Goal: Task Accomplishment & Management: Complete application form

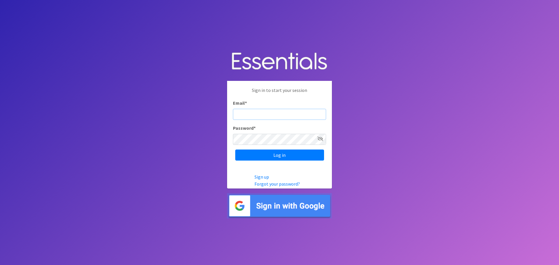
click at [284, 114] on input "Email *" at bounding box center [279, 114] width 93 height 11
type input "[EMAIL_ADDRESS][DOMAIN_NAME]"
click at [235, 150] on input "Log in" at bounding box center [279, 155] width 89 height 11
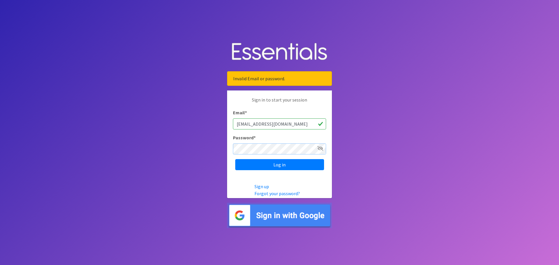
click at [235, 159] on input "Log in" at bounding box center [279, 164] width 89 height 11
click at [265, 193] on link "Forgot your password?" at bounding box center [277, 194] width 45 height 6
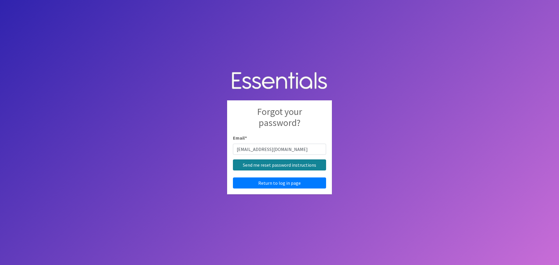
type input "ccraig@uwhealth.org"
click at [274, 166] on input "Send me reset password instructions" at bounding box center [279, 165] width 93 height 11
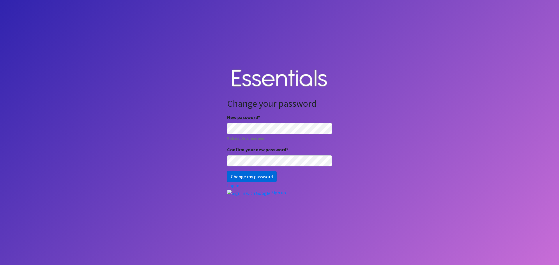
click at [256, 177] on input "Change my password" at bounding box center [252, 176] width 50 height 11
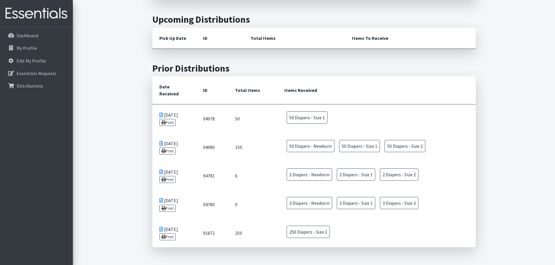
scroll to position [233, 0]
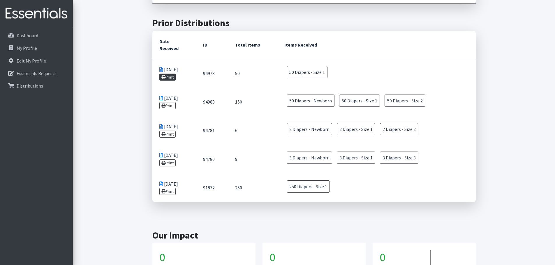
click at [168, 74] on link "Print" at bounding box center [167, 77] width 17 height 7
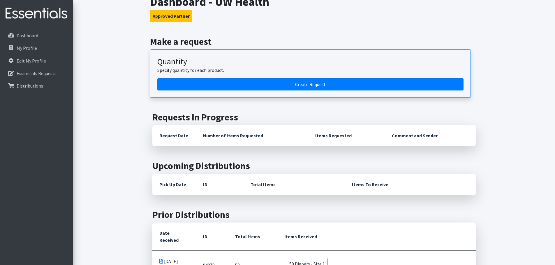
scroll to position [0, 0]
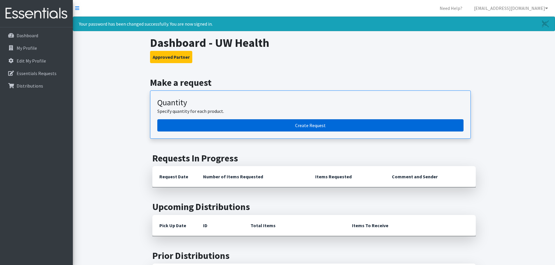
click at [255, 123] on link "Create Request" at bounding box center [310, 125] width 306 height 12
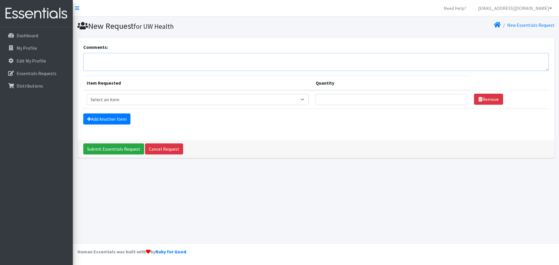
click at [222, 59] on textarea "Comments:" at bounding box center [316, 62] width 466 height 18
paste textarea "This order will be delivered to UW Health Union Corners OB/GYN Clinic at [STREE…"
type textarea "This order will be delivered to UW Health Union Corners OB/GYN Clinic at [STREE…"
click at [140, 100] on select "Select an item Box - 2T-3T Pull-ups [200 Pull-ups/8 Packs] Box - 3T-4T Pull-ups…" at bounding box center [198, 99] width 222 height 11
select select "9798"
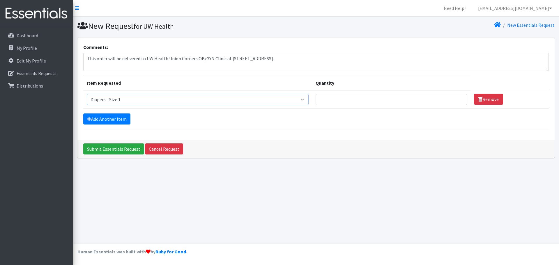
click at [87, 94] on select "Select an item Box - 2T-3T Pull-ups [200 Pull-ups/8 Packs] Box - 3T-4T Pull-ups…" at bounding box center [198, 99] width 222 height 11
click at [343, 103] on input "Quantity" at bounding box center [391, 99] width 151 height 11
type input "150"
click at [124, 115] on link "Add Another Item" at bounding box center [106, 119] width 47 height 11
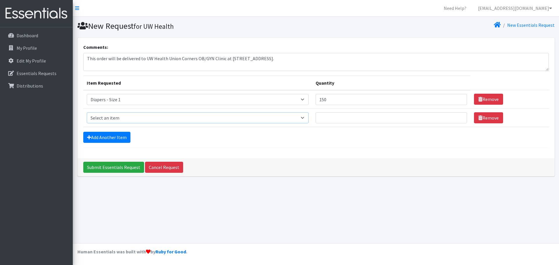
click at [137, 121] on select "Select an item Box - 2T-3T Pull-ups [200 Pull-ups/8 Packs] Box - 3T-4T Pull-ups…" at bounding box center [198, 117] width 222 height 11
select select "9797"
click at [87, 112] on select "Select an item Box - 2T-3T Pull-ups [200 Pull-ups/8 Packs] Box - 3T-4T Pull-ups…" at bounding box center [198, 117] width 222 height 11
click at [379, 118] on input "Quantity" at bounding box center [391, 117] width 151 height 11
type input "150"
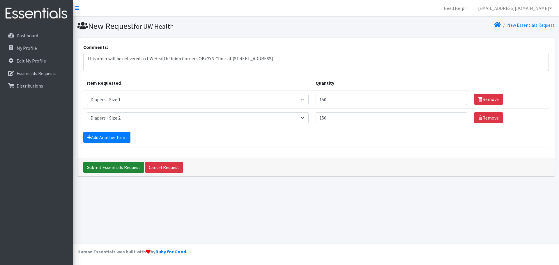
click at [133, 167] on input "Submit Essentials Request" at bounding box center [113, 167] width 61 height 11
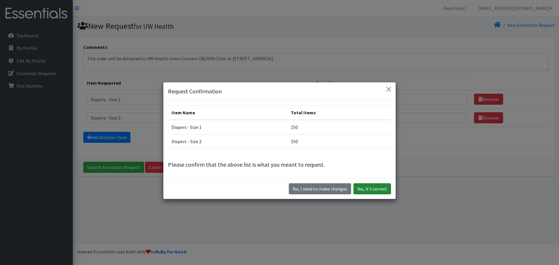
click at [368, 189] on button "Yes, it's correct" at bounding box center [373, 189] width 38 height 11
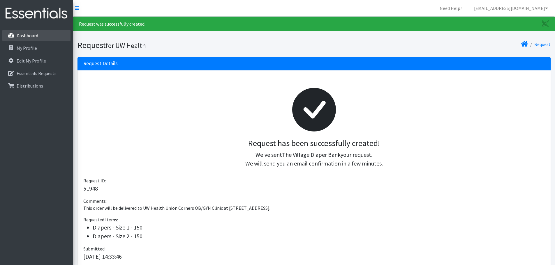
click at [36, 39] on link "Dashboard" at bounding box center [36, 36] width 68 height 12
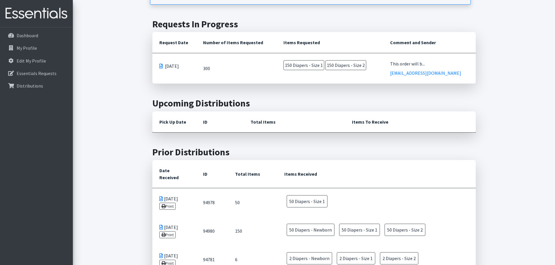
scroll to position [146, 0]
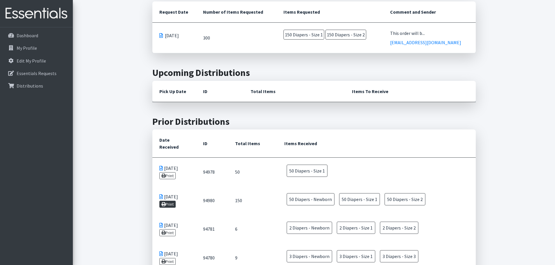
click at [171, 201] on link "Print" at bounding box center [167, 204] width 17 height 7
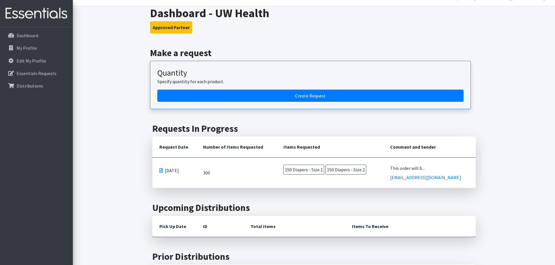
scroll to position [0, 0]
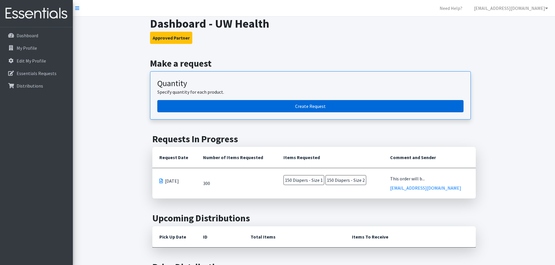
click at [201, 105] on link "Create Request" at bounding box center [310, 106] width 306 height 12
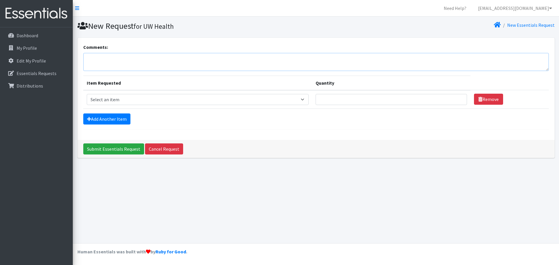
click at [109, 55] on textarea "Comments:" at bounding box center [316, 62] width 466 height 18
paste textarea "This order will be delivered to [GEOGRAPHIC_DATA] OB/[GEOGRAPHIC_DATA] at [STRE…"
type textarea "This order will be delivered to [GEOGRAPHIC_DATA] OB/[GEOGRAPHIC_DATA] at [STRE…"
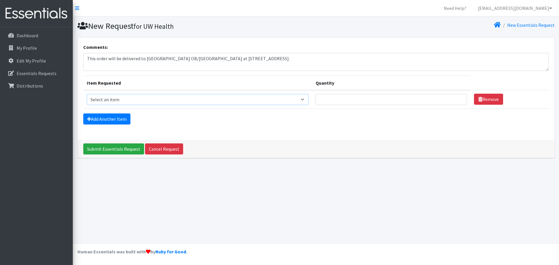
click at [127, 99] on select "Select an item Box - 2T-3T Pull-ups [200 Pull-ups/8 Packs] Box - 3T-4T Pull-ups…" at bounding box center [198, 99] width 222 height 11
select select "9795"
click at [87, 94] on select "Select an item Box - 2T-3T Pull-ups [200 Pull-ups/8 Packs] Box - 3T-4T Pull-ups…" at bounding box center [198, 99] width 222 height 11
click at [341, 100] on input "Quantity" at bounding box center [391, 99] width 151 height 11
type input "100"
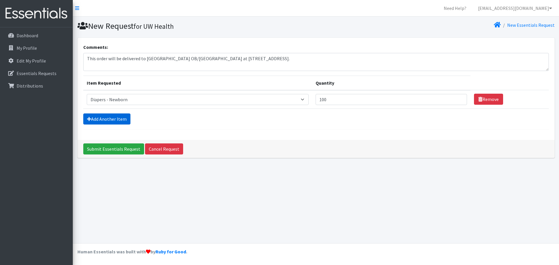
click at [121, 119] on link "Add Another Item" at bounding box center [106, 119] width 47 height 11
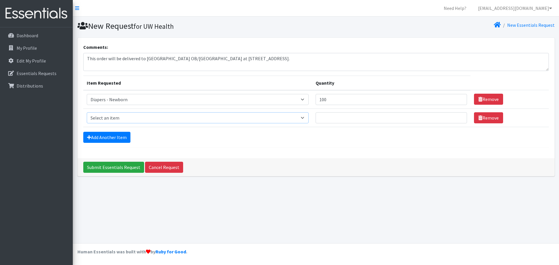
click at [132, 116] on select "Select an item Box - 2T-3T Pull-ups [200 Pull-ups/8 Packs] Box - 3T-4T Pull-ups…" at bounding box center [198, 117] width 222 height 11
select select "9798"
click at [87, 112] on select "Select an item Box - 2T-3T Pull-ups [200 Pull-ups/8 Packs] Box - 3T-4T Pull-ups…" at bounding box center [198, 117] width 222 height 11
click at [362, 119] on input "Quantity" at bounding box center [391, 117] width 151 height 11
type input "250"
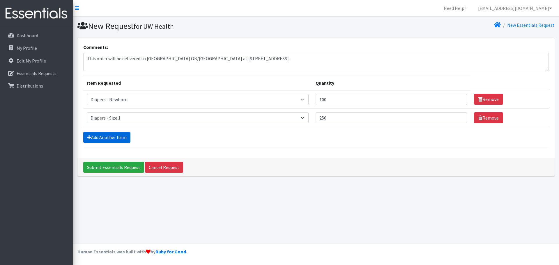
click at [99, 140] on link "Add Another Item" at bounding box center [106, 137] width 47 height 11
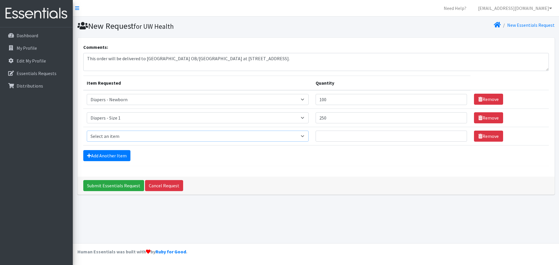
click at [118, 133] on select "Select an item Box - 2T-3T Pull-ups [200 Pull-ups/8 Packs] Box - 3T-4T Pull-ups…" at bounding box center [198, 136] width 222 height 11
select select "9797"
click at [87, 131] on select "Select an item Box - 2T-3T Pull-ups [200 Pull-ups/8 Packs] Box - 3T-4T Pull-ups…" at bounding box center [198, 136] width 222 height 11
click at [363, 136] on input "Quantity" at bounding box center [391, 136] width 151 height 11
type input "250"
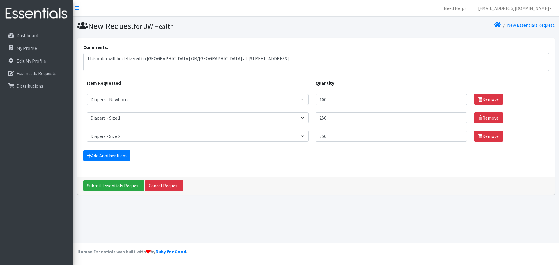
click at [332, 167] on div "Comments: This order will be delivered to UW Health Junction Road OB/GYN Clinic…" at bounding box center [315, 107] width 477 height 139
click at [130, 186] on input "Submit Essentials Request" at bounding box center [113, 185] width 61 height 11
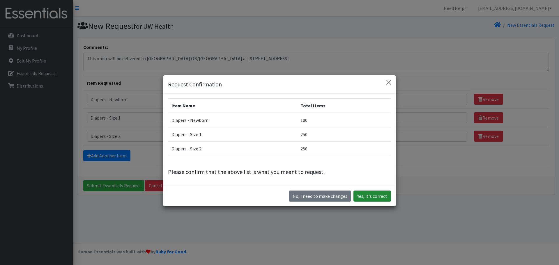
click at [366, 198] on button "Yes, it's correct" at bounding box center [373, 196] width 38 height 11
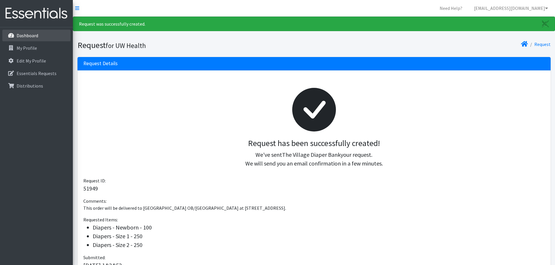
click at [44, 33] on link "Dashboard" at bounding box center [36, 36] width 68 height 12
